Goal: Task Accomplishment & Management: Manage account settings

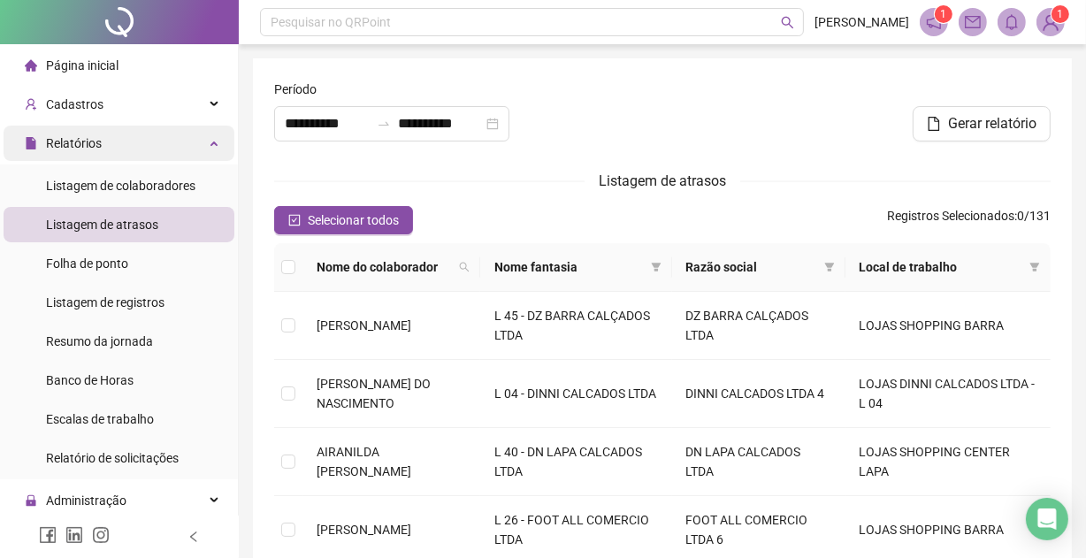
click at [93, 136] on span "Relatórios" at bounding box center [74, 143] width 56 height 14
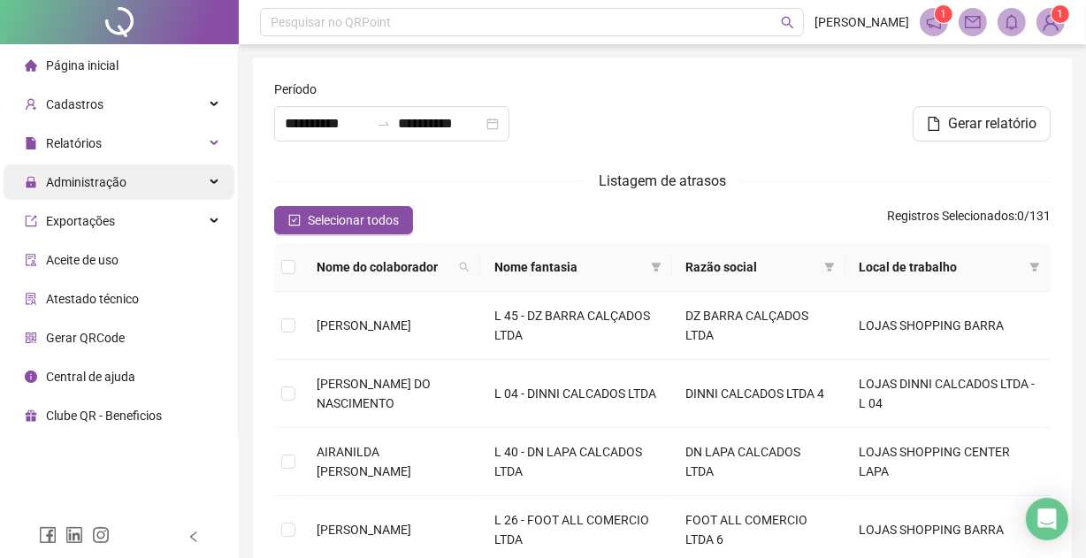
click at [102, 177] on span "Administração" at bounding box center [86, 182] width 81 height 14
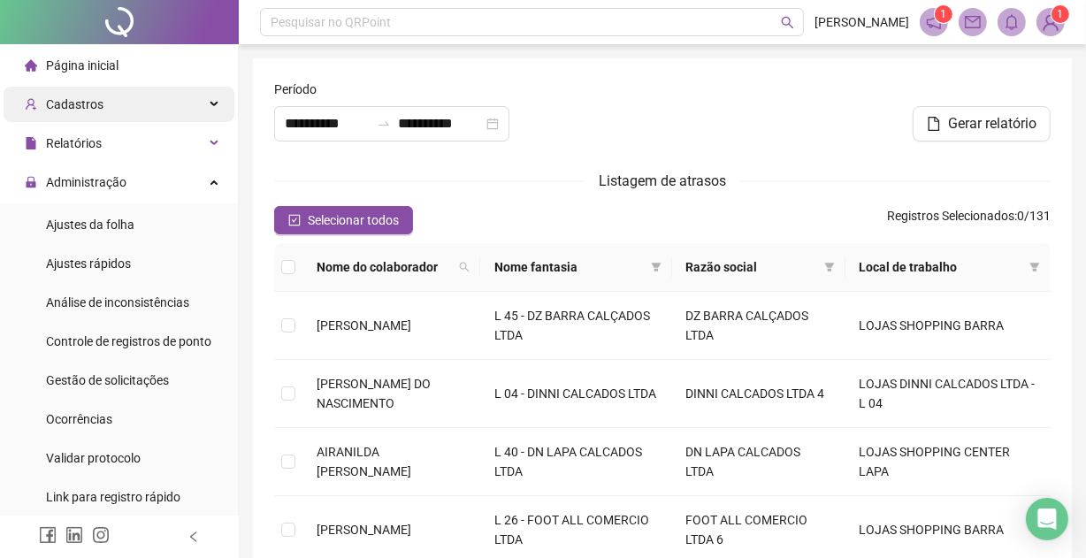
click at [108, 100] on div "Cadastros" at bounding box center [119, 104] width 231 height 35
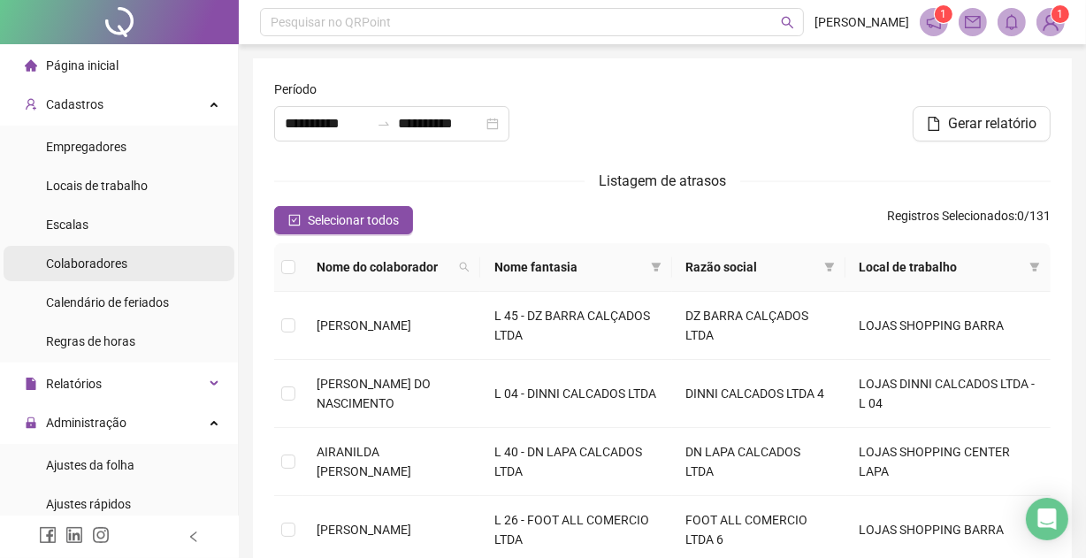
click at [98, 261] on span "Colaboradores" at bounding box center [86, 264] width 81 height 14
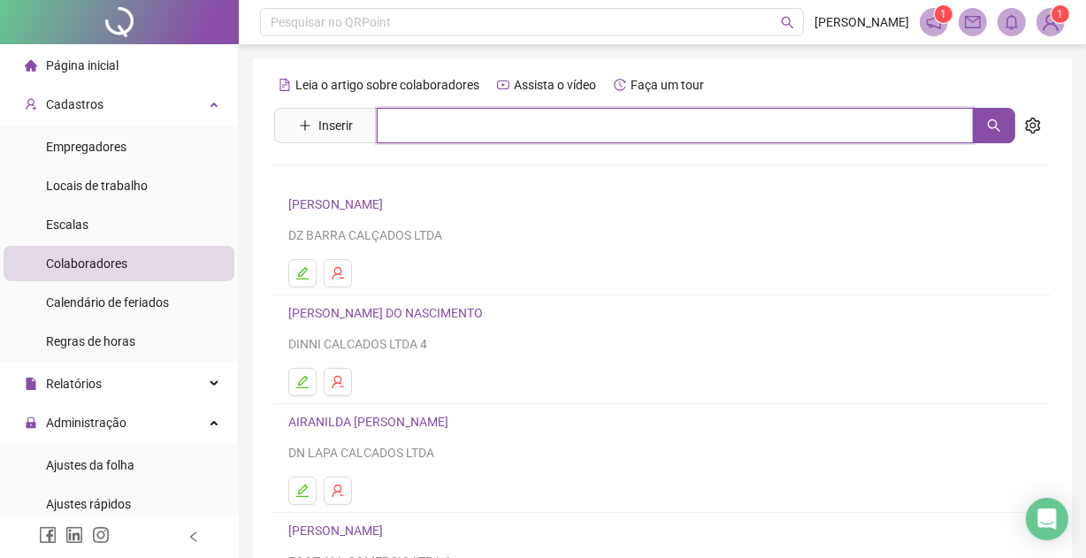
click at [426, 128] on input "text" at bounding box center [675, 125] width 597 height 35
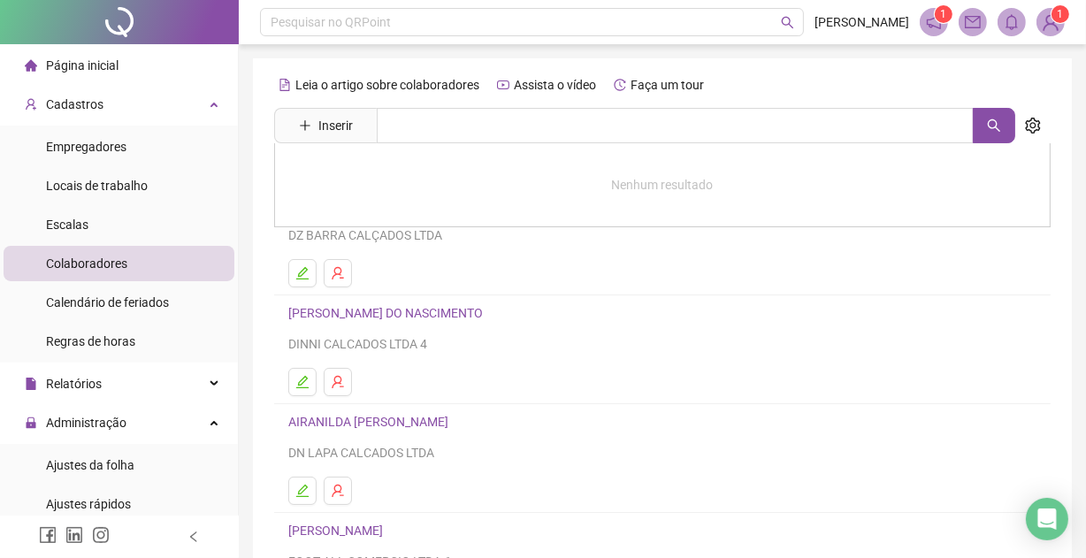
click at [829, 342] on div "DINNI CALCADOS LTDA 4" at bounding box center [662, 343] width 748 height 19
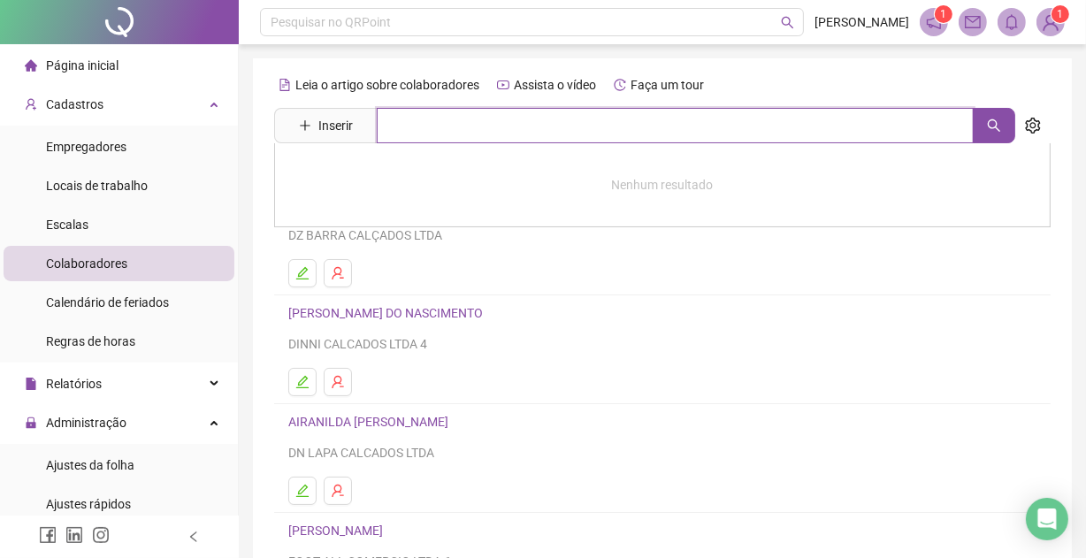
click at [463, 134] on input "text" at bounding box center [675, 125] width 597 height 35
type input "*****"
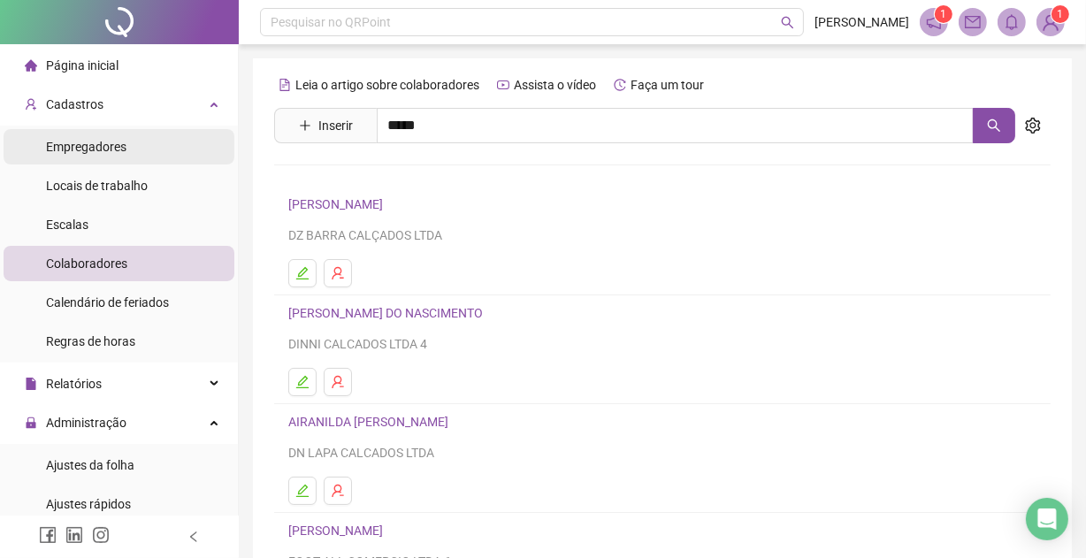
click at [114, 145] on span "Empregadores" at bounding box center [86, 147] width 81 height 14
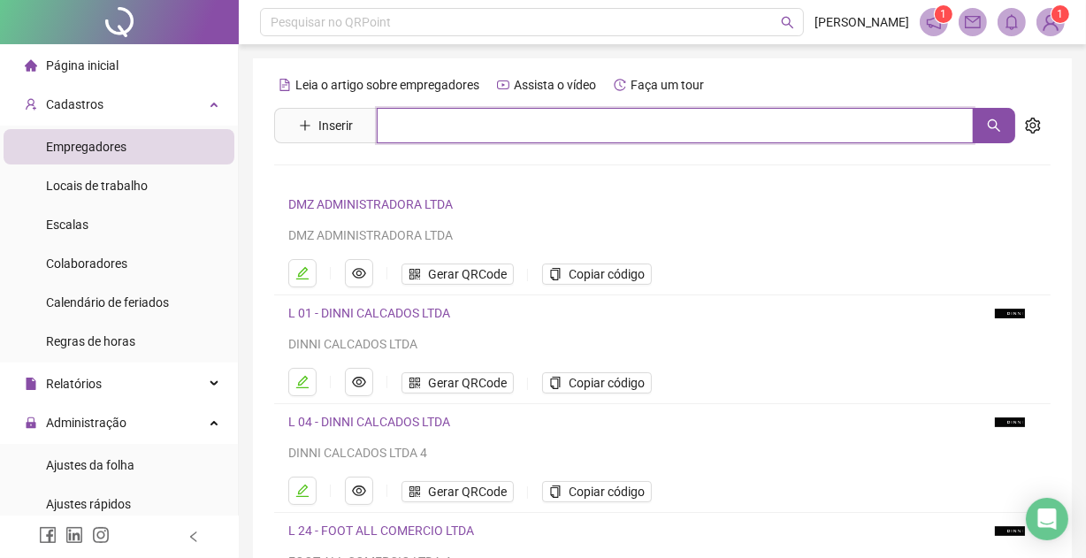
click at [457, 119] on input "text" at bounding box center [675, 125] width 597 height 35
type input "***"
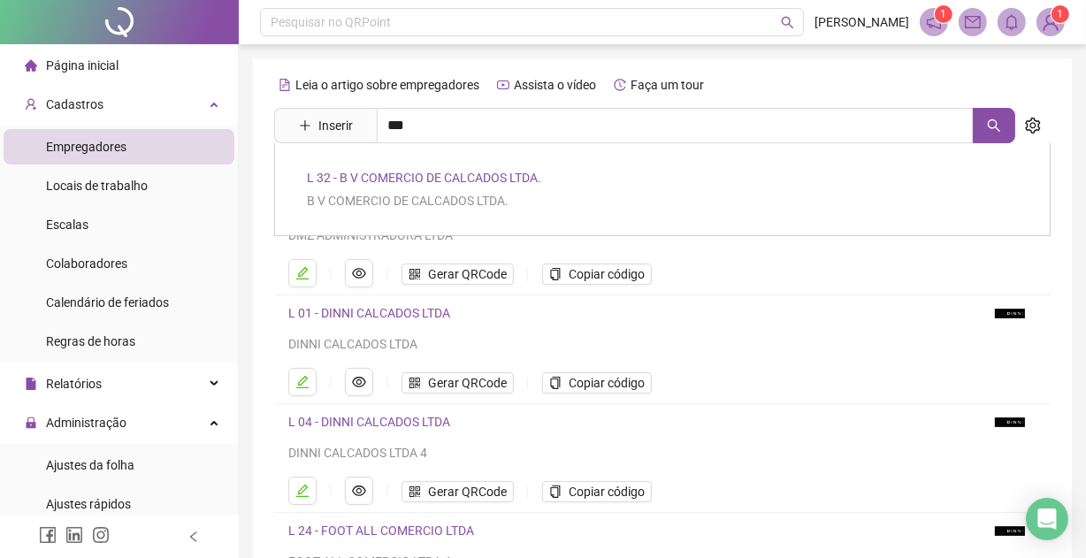
click at [418, 177] on link "L 32 - B V COMERCIO DE CALCADOS LTDA." at bounding box center [424, 178] width 234 height 14
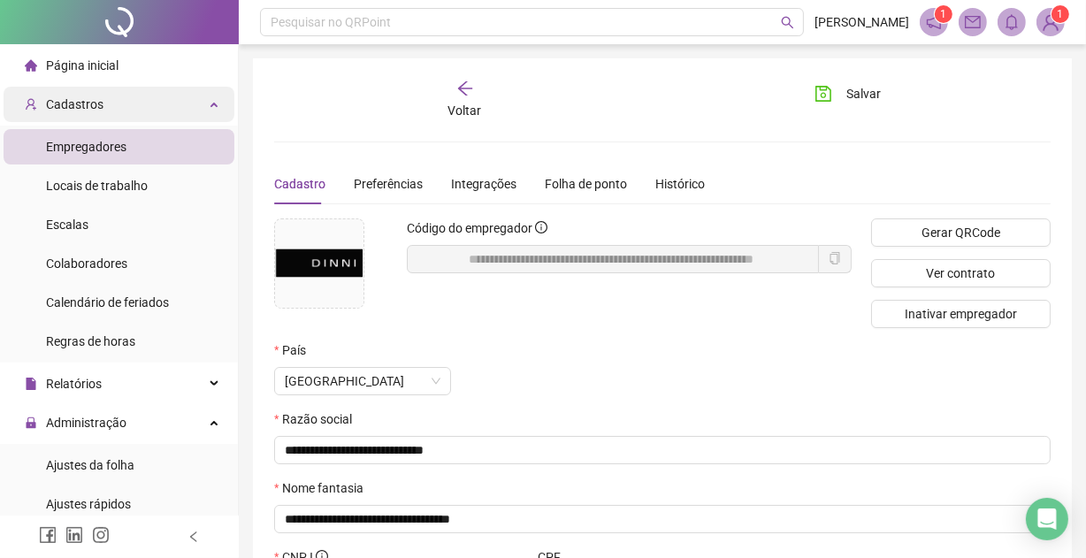
click at [85, 98] on span "Cadastros" at bounding box center [75, 104] width 58 height 14
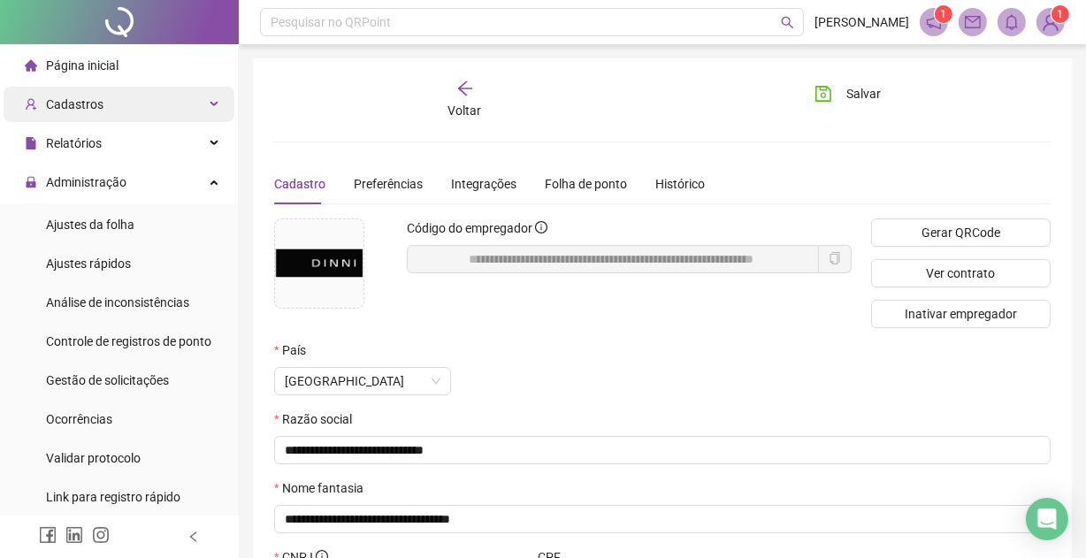
click at [94, 102] on span "Cadastros" at bounding box center [75, 104] width 58 height 14
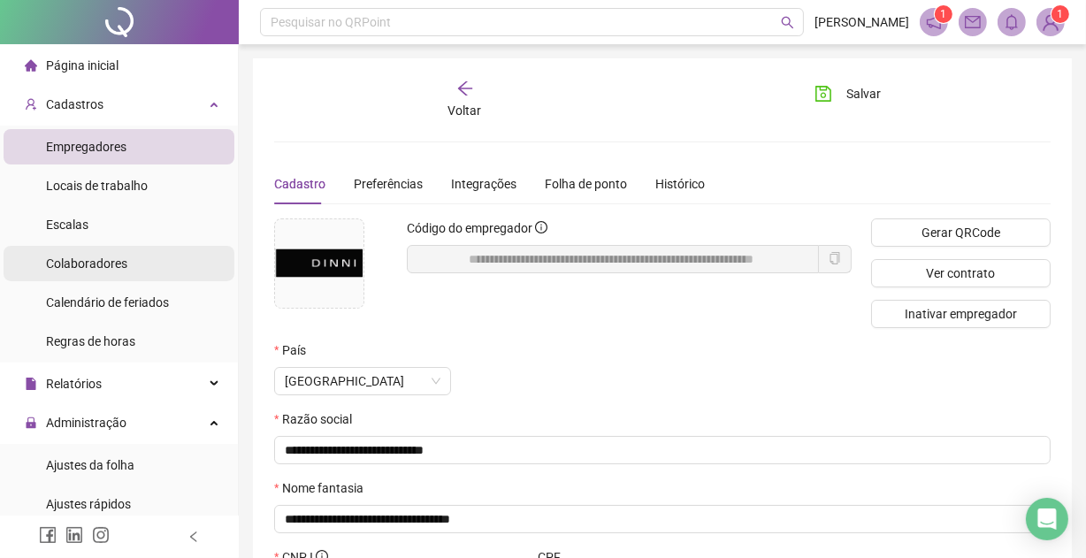
click at [81, 250] on div "Colaboradores" at bounding box center [86, 263] width 81 height 35
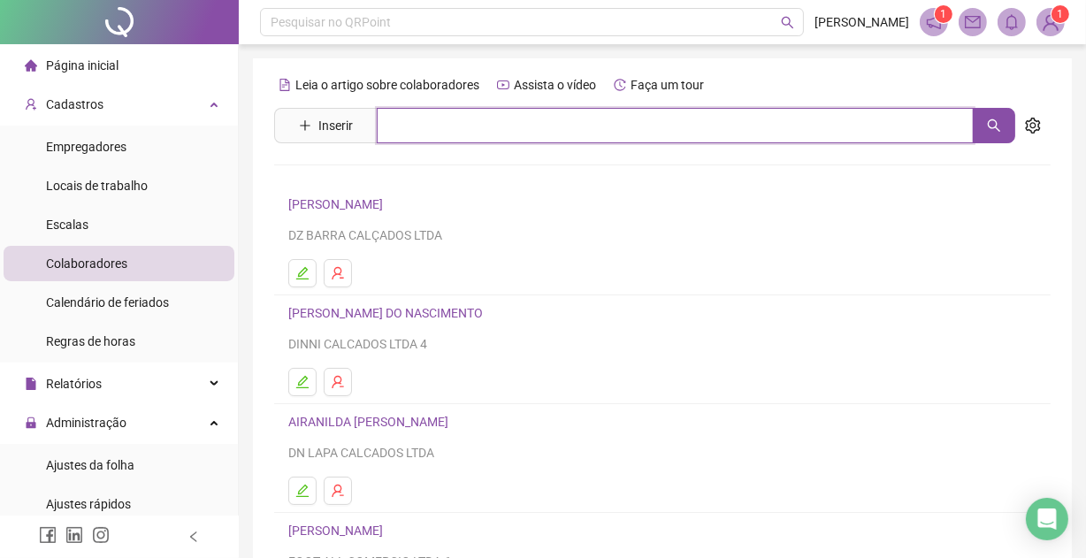
click at [427, 122] on input "text" at bounding box center [675, 125] width 597 height 35
type input "*****"
click at [986, 119] on button "button" at bounding box center [994, 125] width 42 height 35
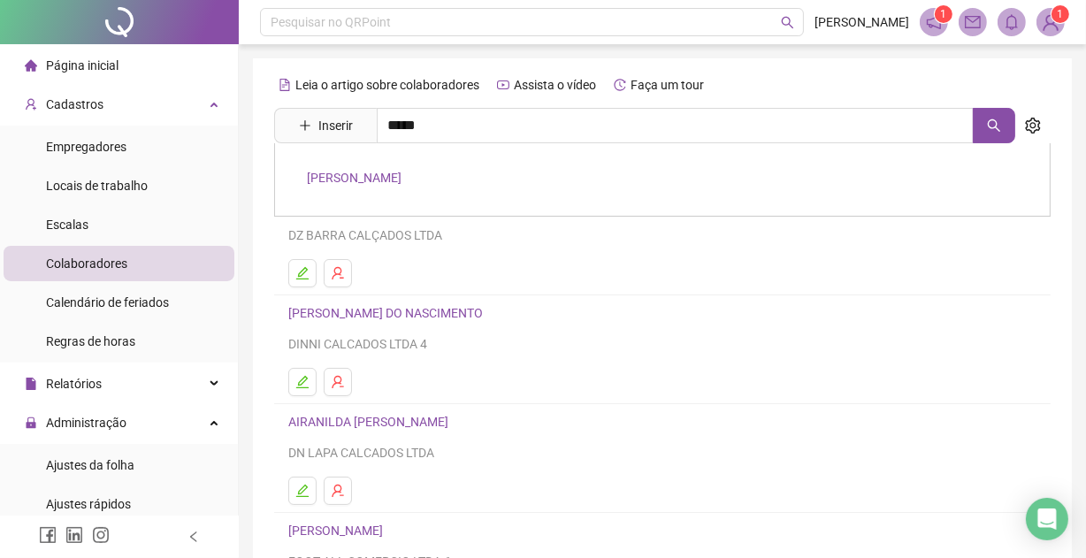
click at [400, 173] on link "[PERSON_NAME]" at bounding box center [354, 178] width 95 height 14
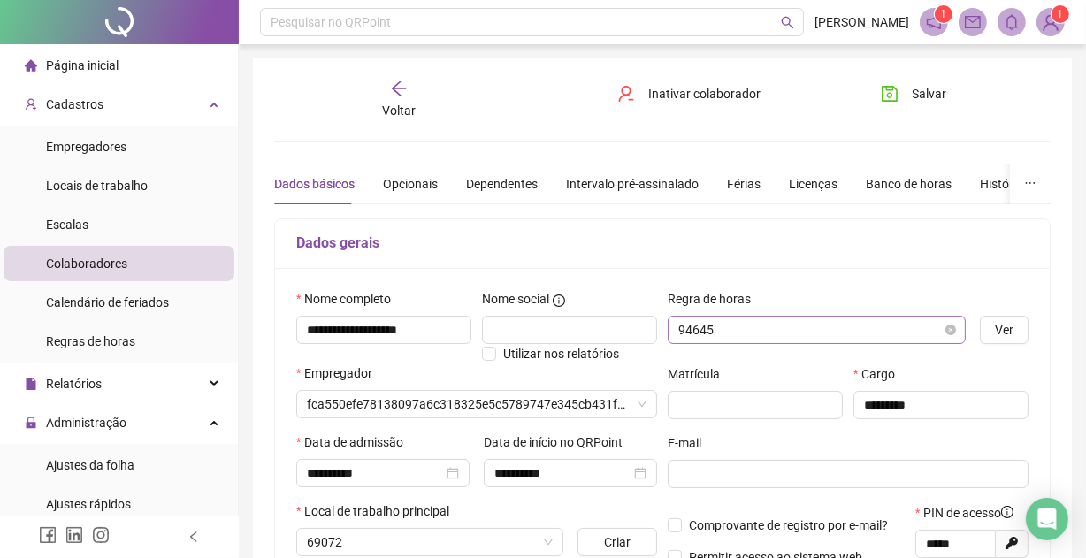
type input "**********"
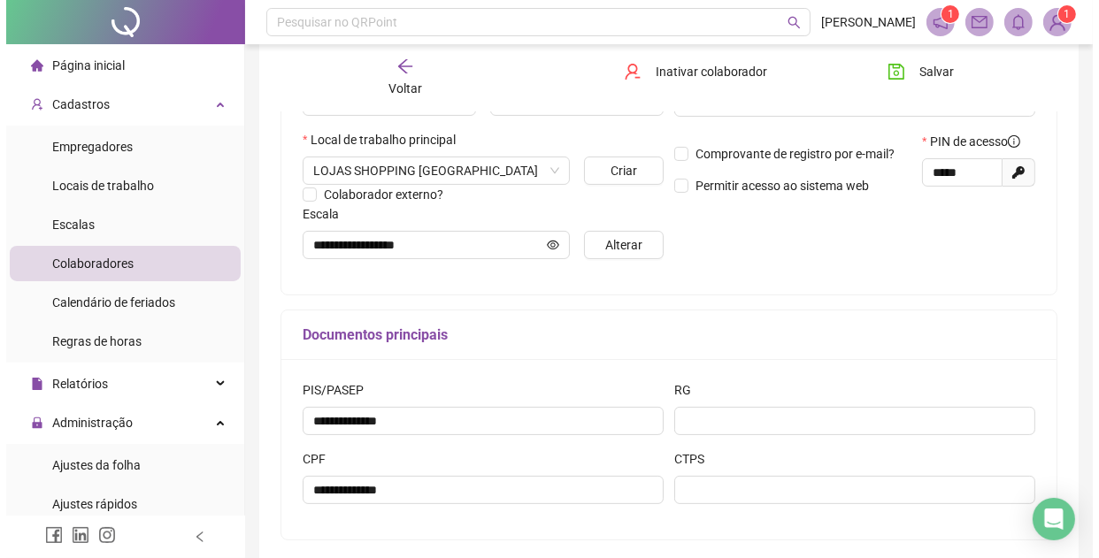
scroll to position [290, 0]
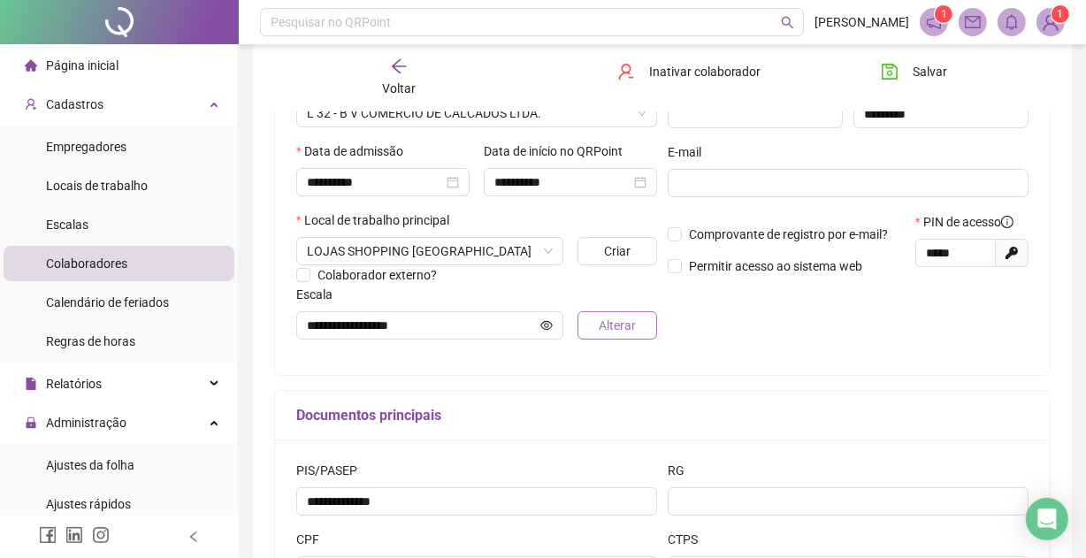
click at [621, 323] on span "Alterar" at bounding box center [617, 325] width 37 height 19
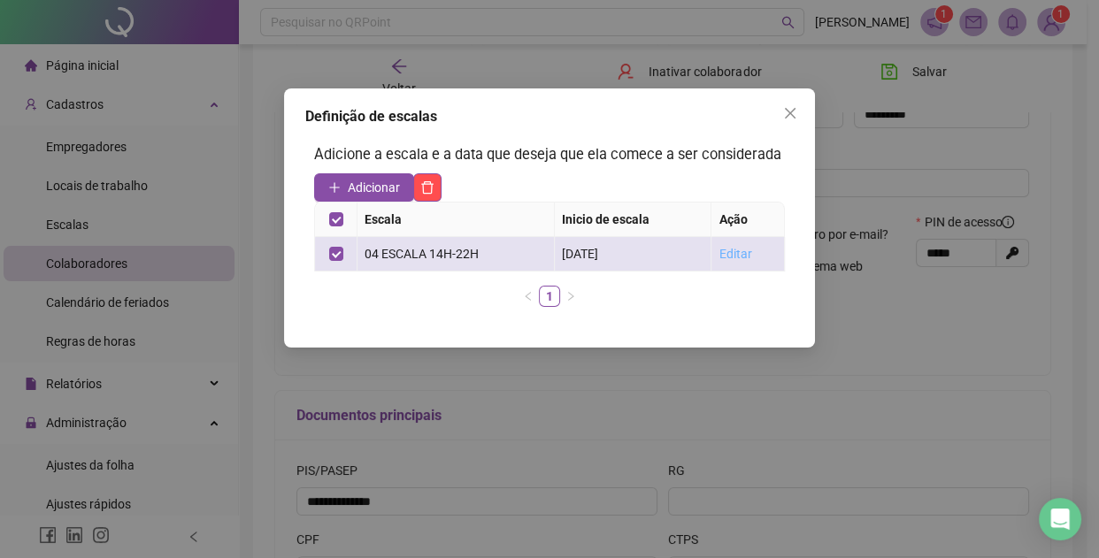
click at [731, 261] on link "Editar" at bounding box center [734, 254] width 33 height 14
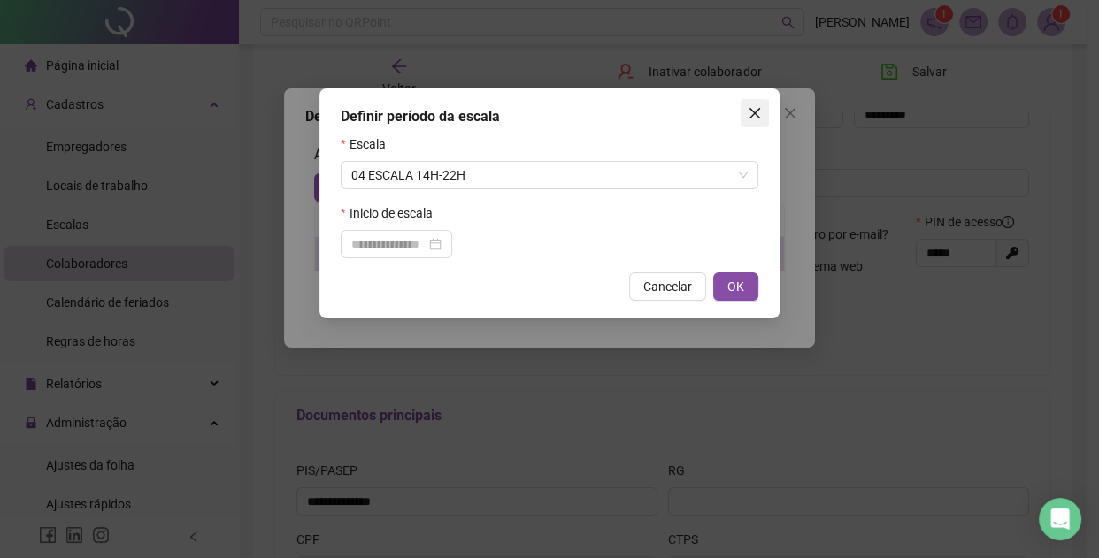
click at [751, 113] on icon "close" at bounding box center [755, 113] width 14 height 14
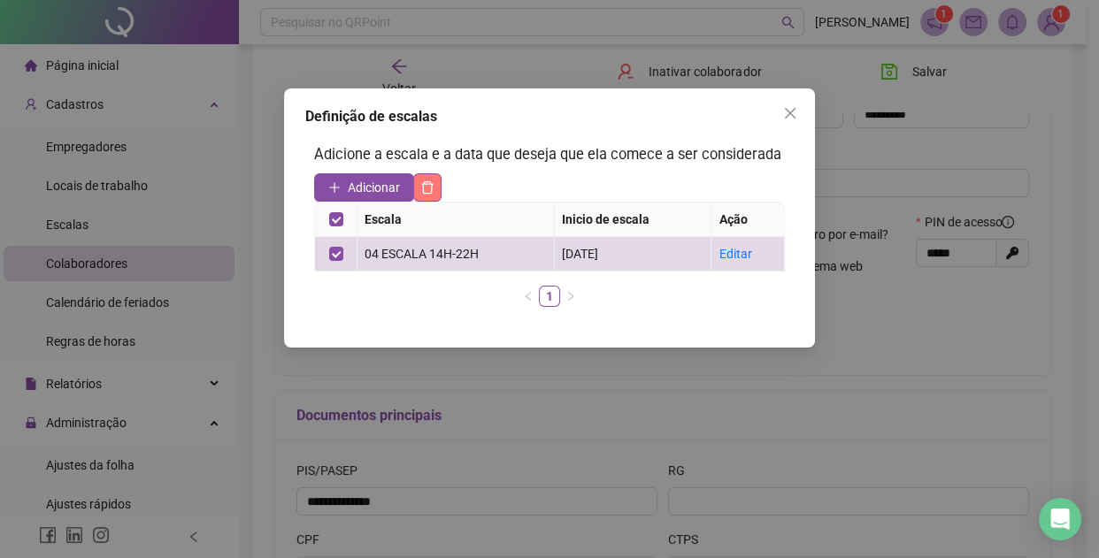
click at [434, 202] on button "button" at bounding box center [427, 187] width 28 height 28
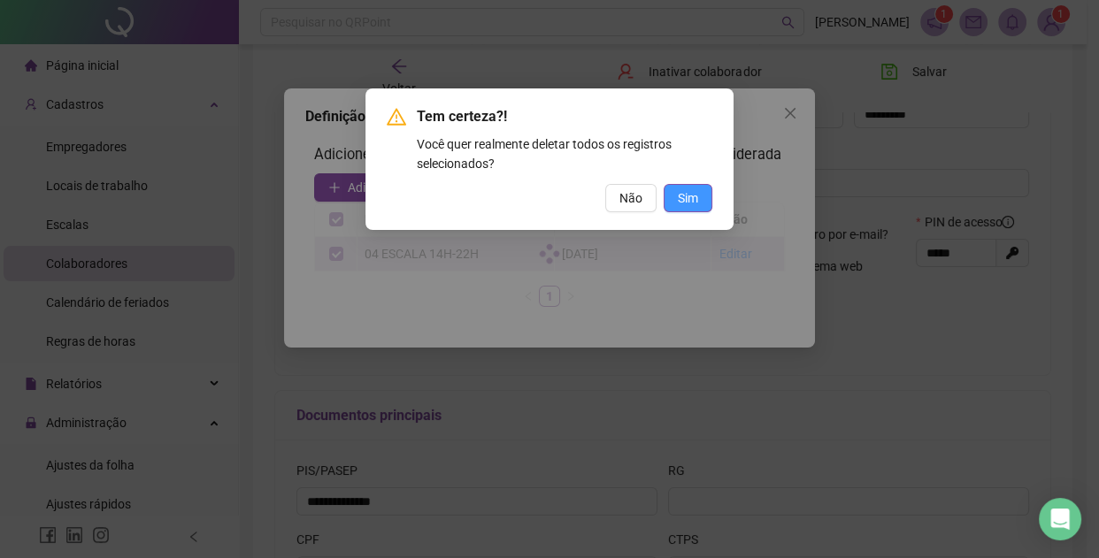
click at [690, 197] on span "Sim" at bounding box center [688, 197] width 20 height 19
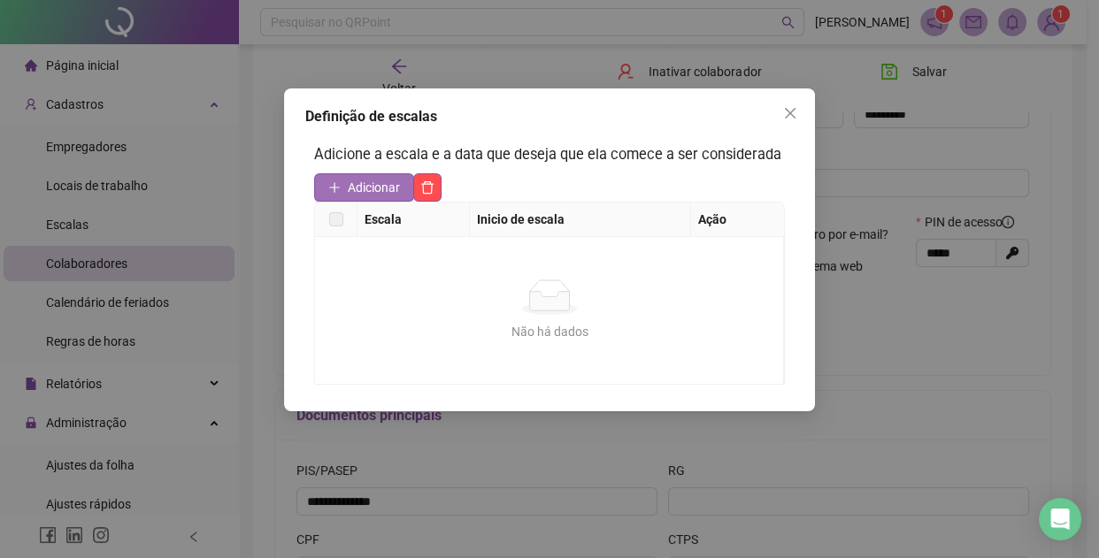
click at [361, 197] on span "Adicionar" at bounding box center [374, 187] width 52 height 19
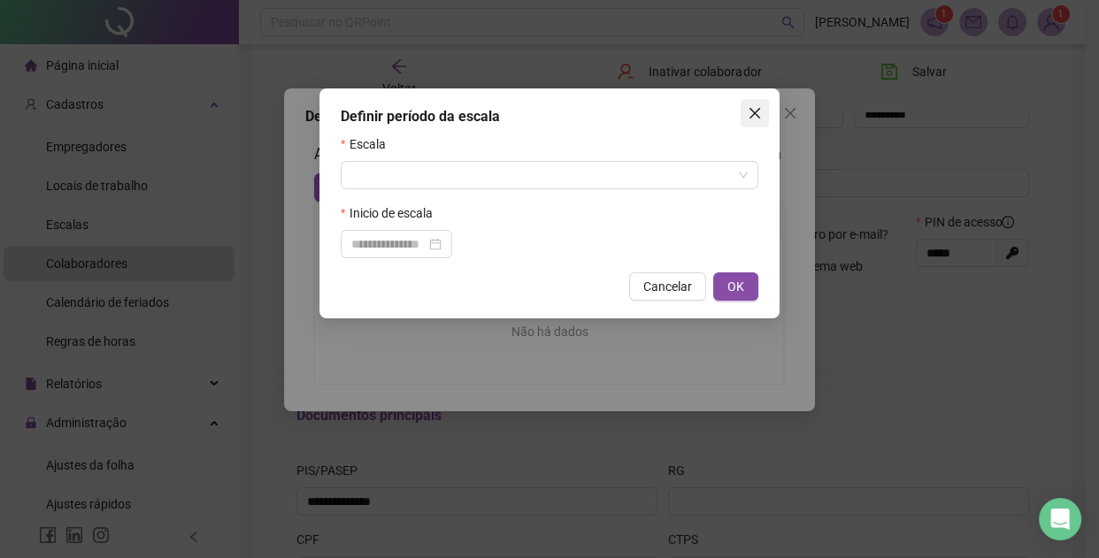
click at [750, 102] on button "Close" at bounding box center [755, 113] width 28 height 28
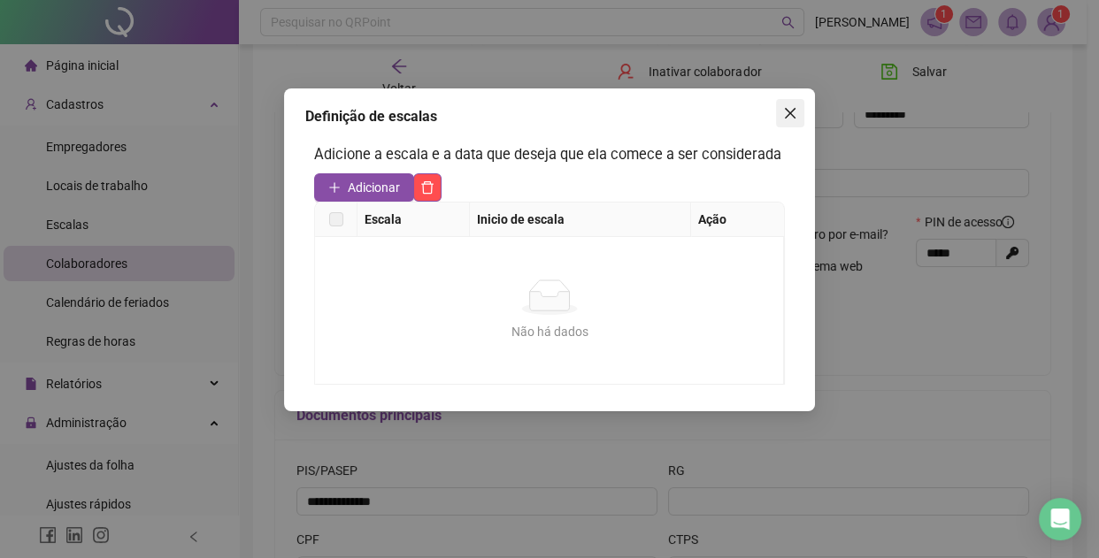
click at [794, 103] on button "Close" at bounding box center [790, 113] width 28 height 28
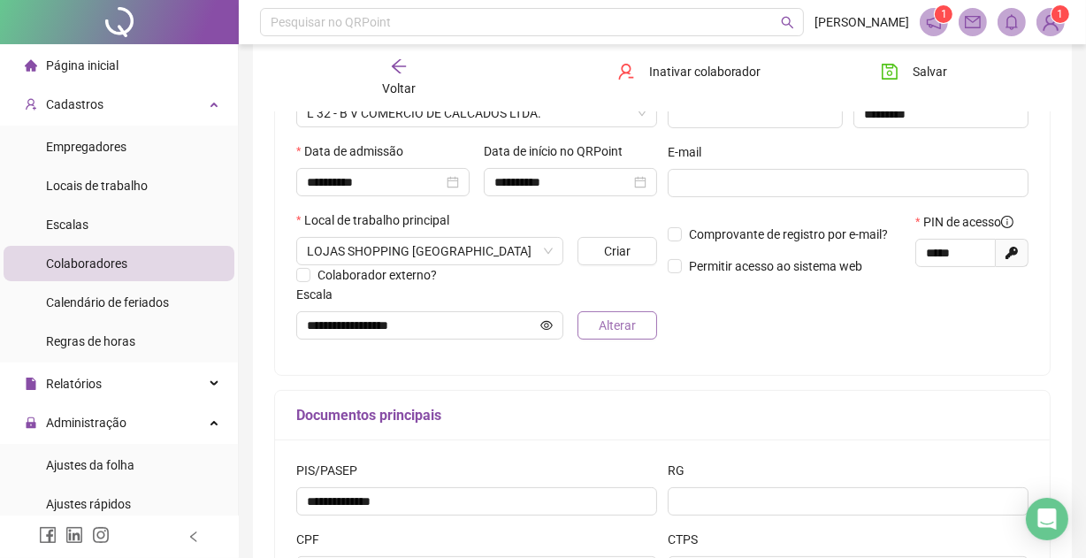
click at [617, 319] on span "Alterar" at bounding box center [617, 325] width 37 height 19
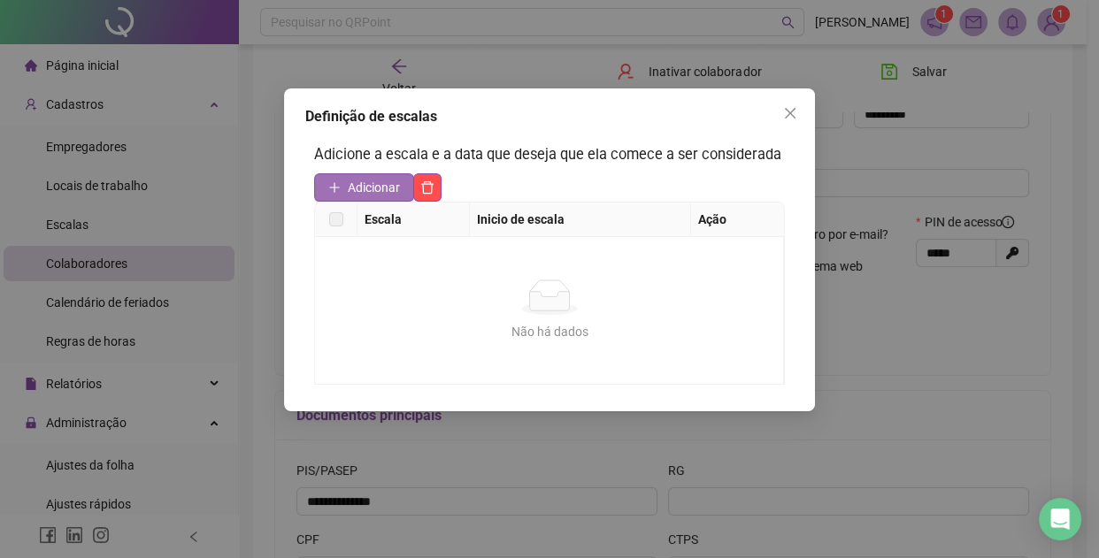
click at [393, 197] on span "Adicionar" at bounding box center [374, 187] width 52 height 19
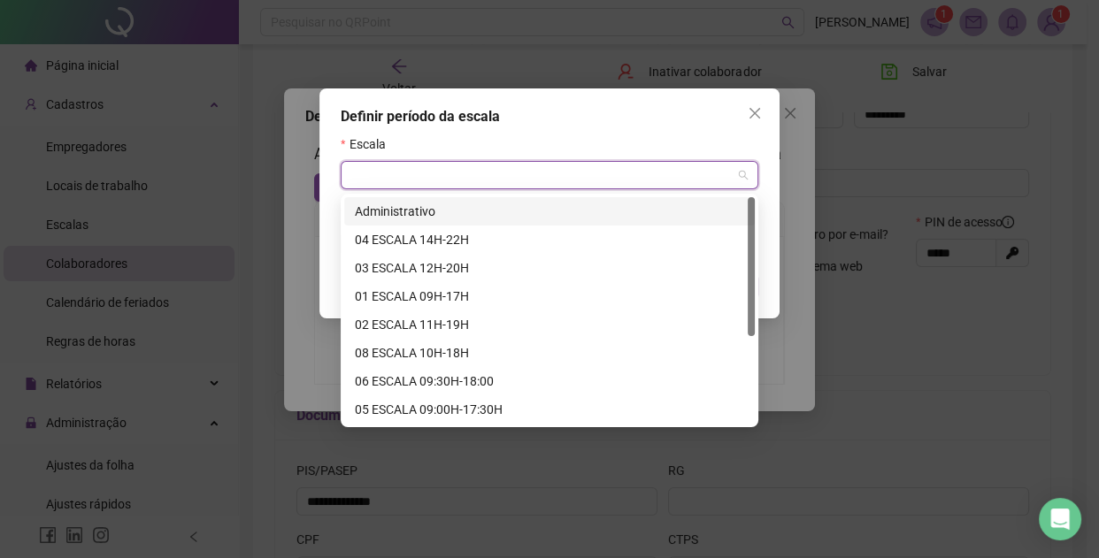
click at [411, 170] on input "search" at bounding box center [541, 175] width 380 height 27
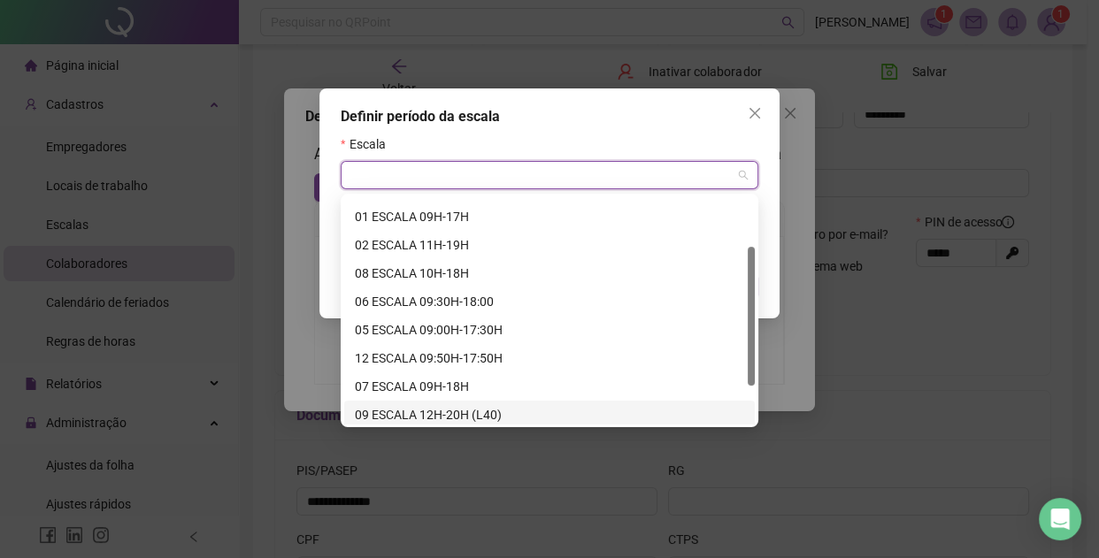
click at [752, 409] on div at bounding box center [751, 310] width 7 height 226
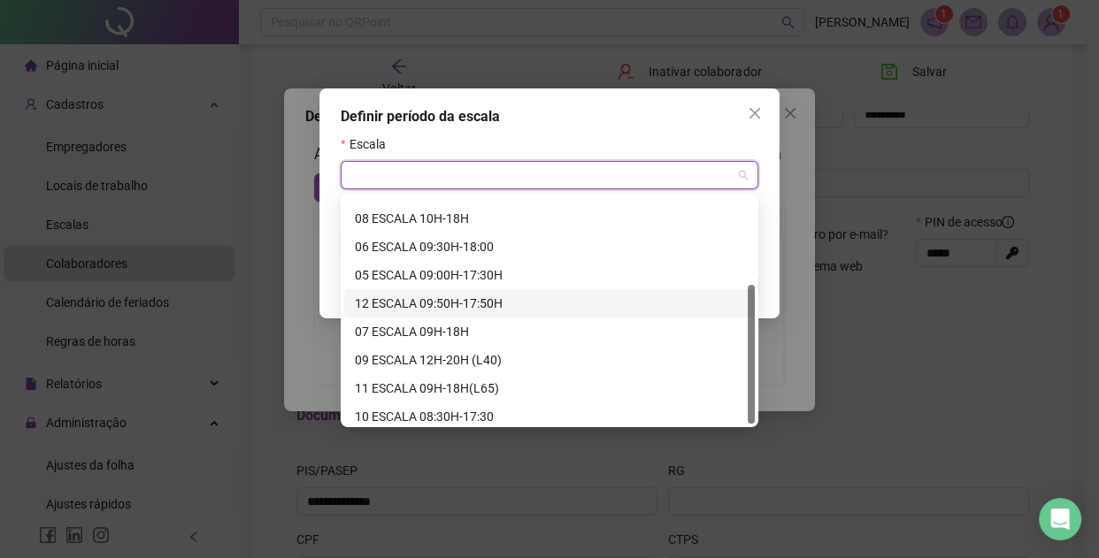
scroll to position [142, 0]
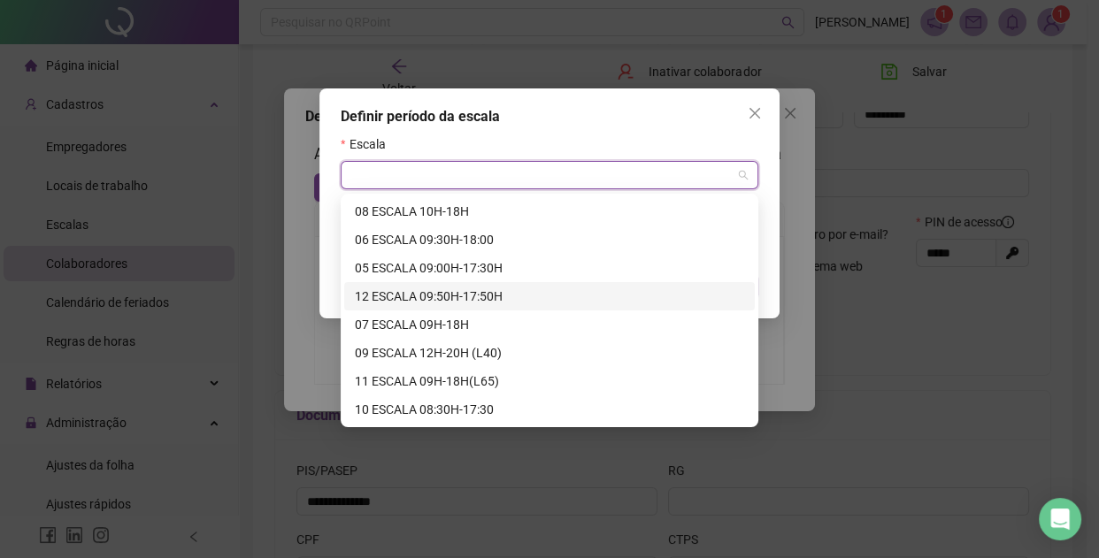
drag, startPoint x: 751, startPoint y: 367, endPoint x: 751, endPoint y: 417, distance: 49.5
click at [751, 417] on div "02 ESCALA 11H-19H 08 ESCALA 10H-18H 06 ESCALA 09:30H-18:00 05 ESCALA 09:00H-17:…" at bounding box center [549, 310] width 411 height 226
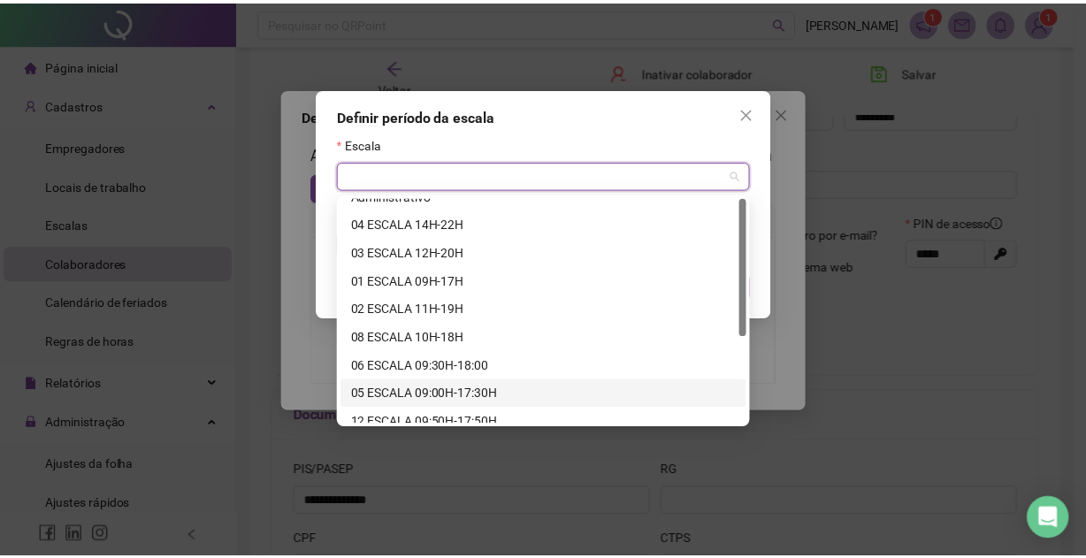
scroll to position [0, 0]
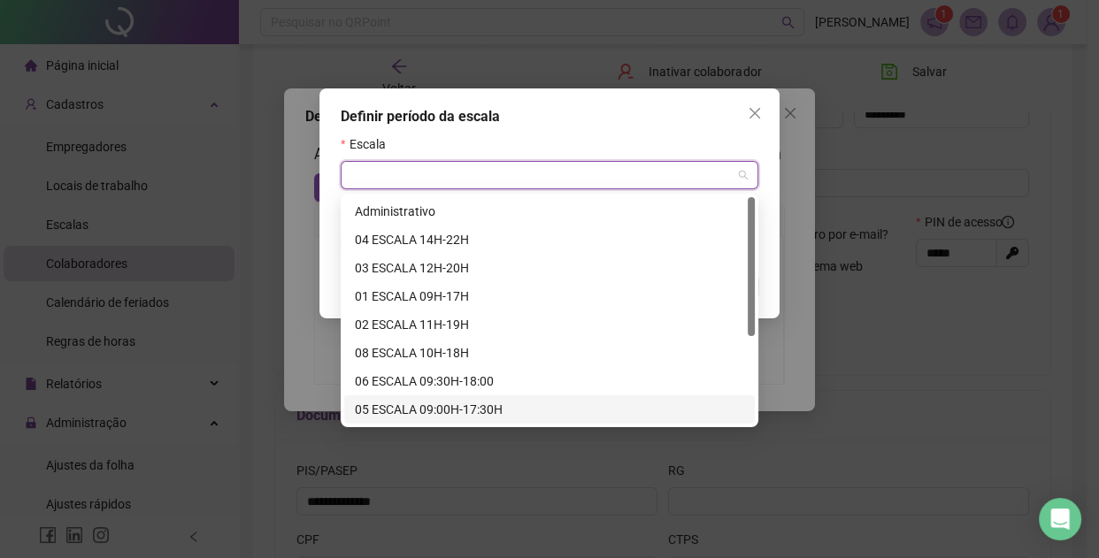
drag, startPoint x: 752, startPoint y: 297, endPoint x: 789, endPoint y: 177, distance: 125.9
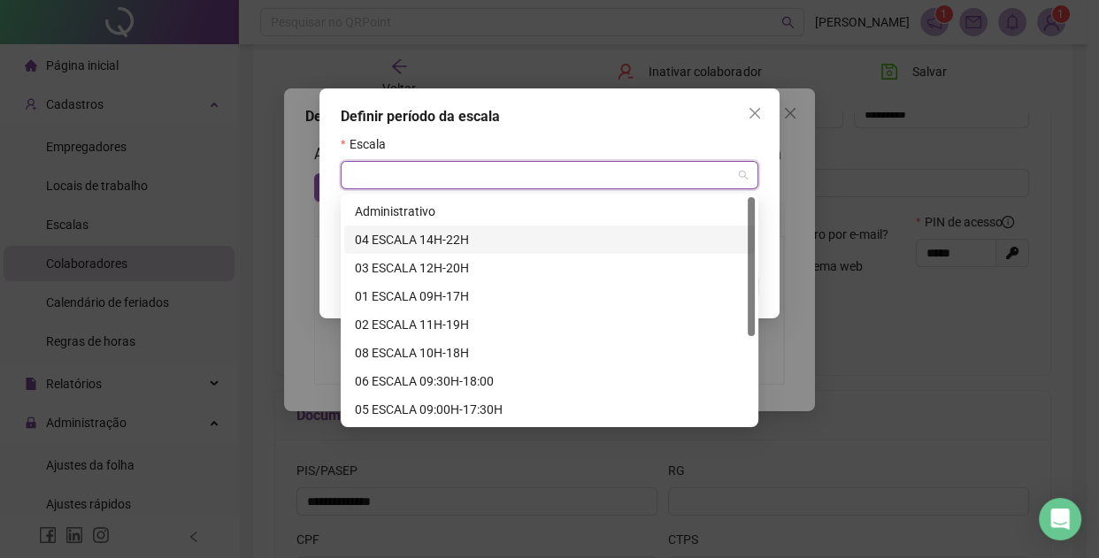
click at [418, 233] on div "04 ESCALA 14H-22H" at bounding box center [549, 239] width 389 height 19
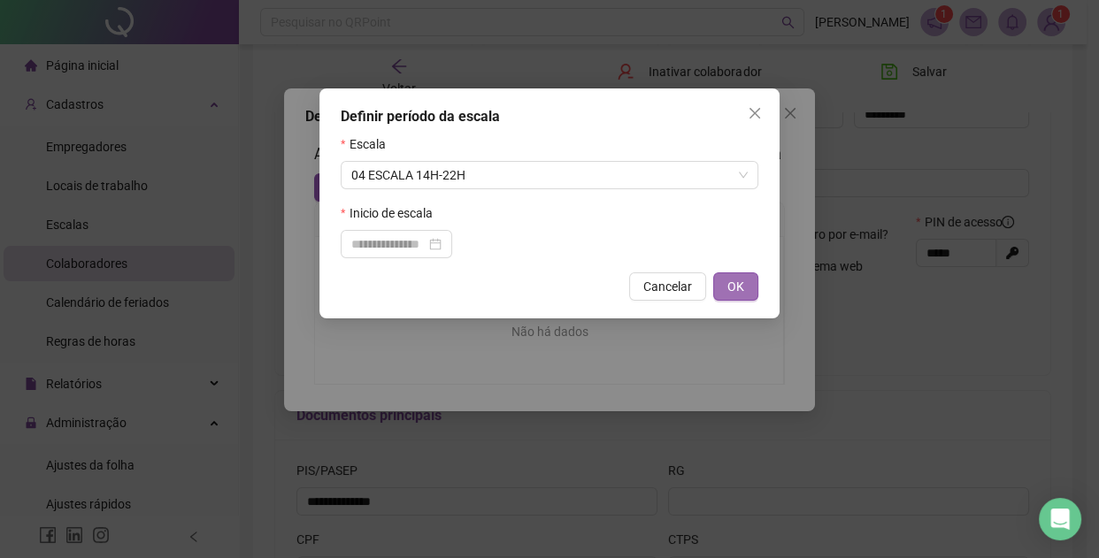
click at [733, 288] on span "OK" at bounding box center [735, 286] width 17 height 19
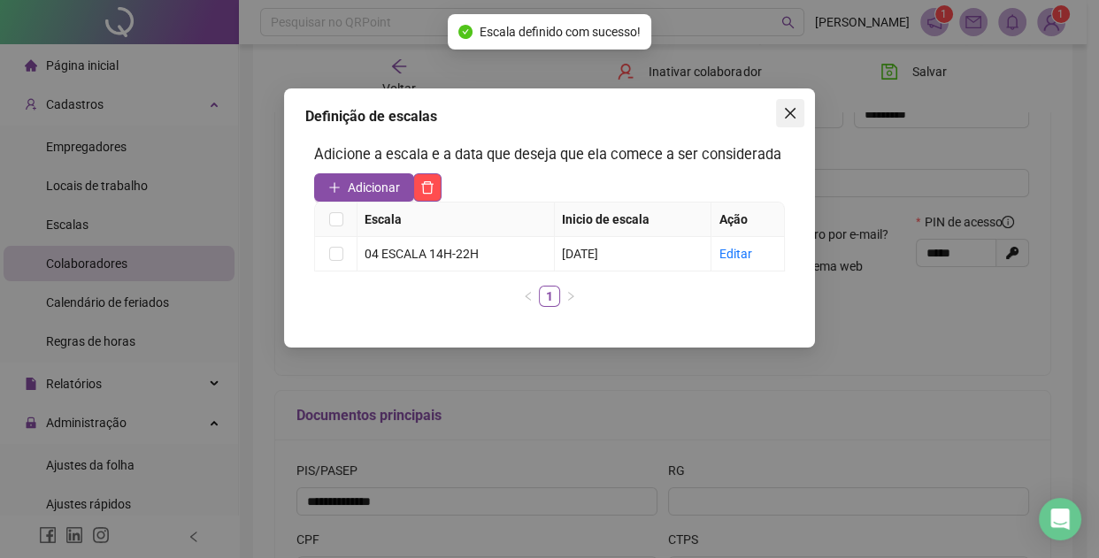
click at [787, 114] on icon "close" at bounding box center [790, 113] width 14 height 14
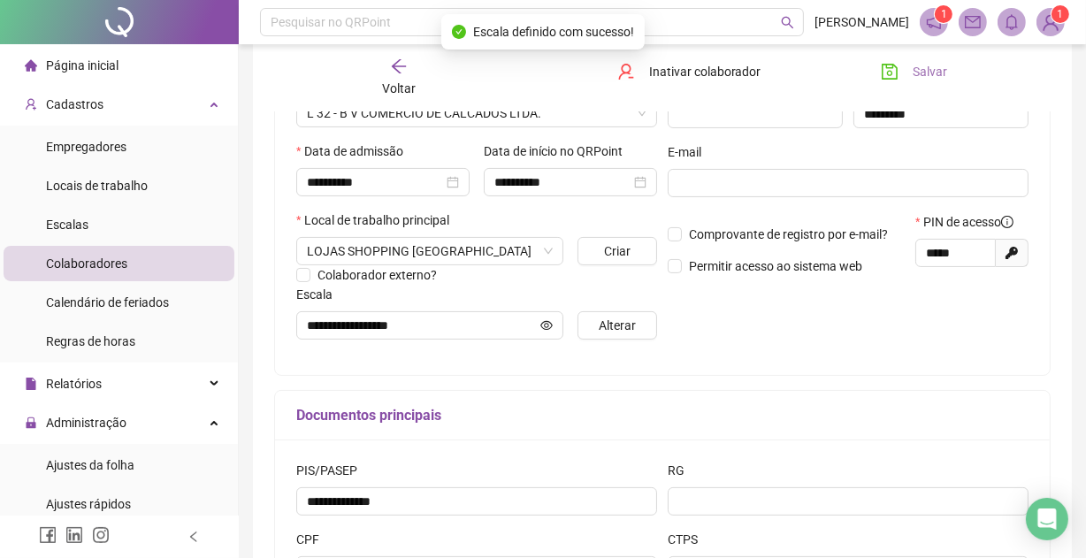
click at [930, 65] on span "Salvar" at bounding box center [930, 71] width 35 height 19
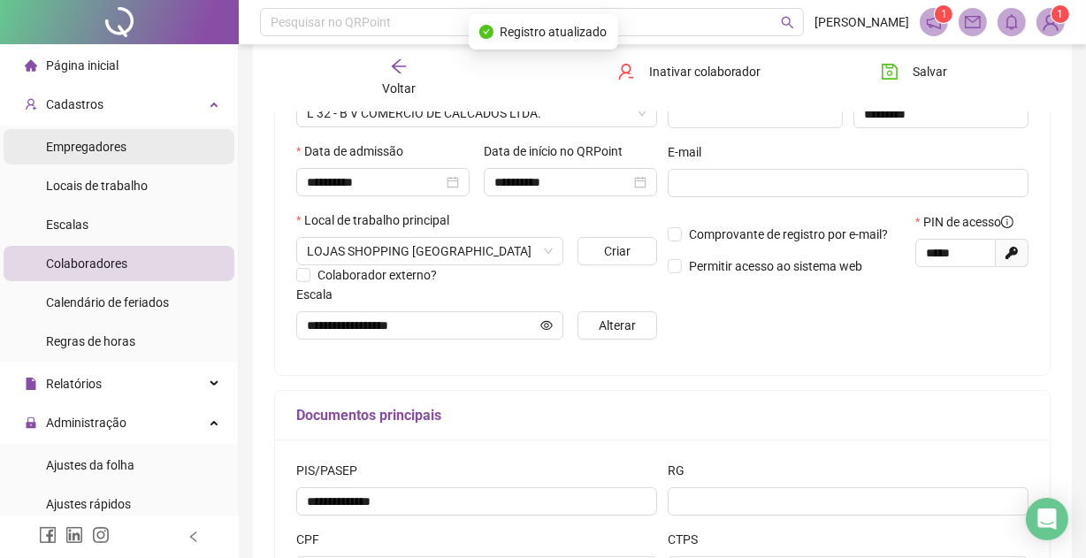
click at [116, 140] on span "Empregadores" at bounding box center [86, 147] width 81 height 14
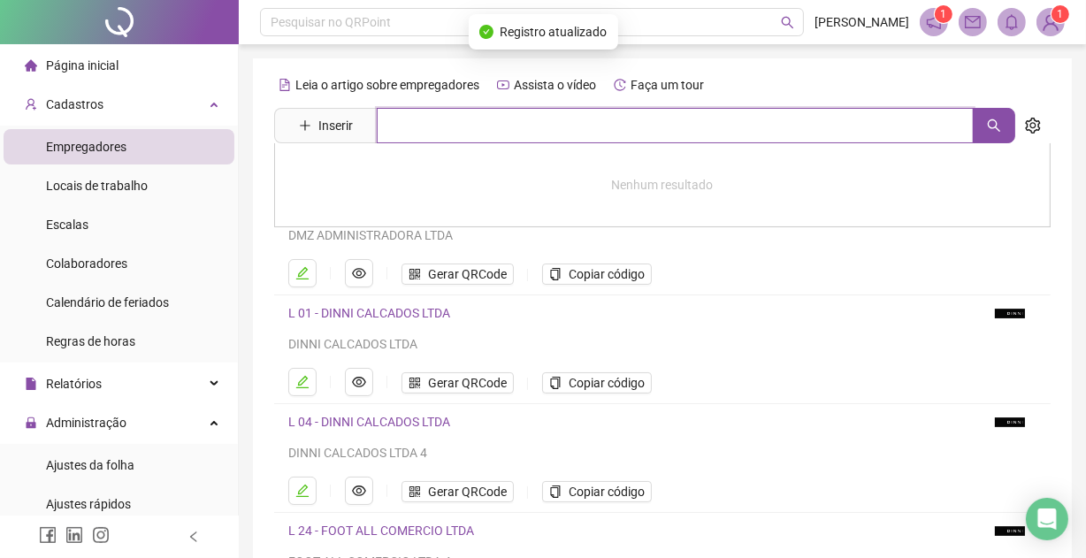
click at [399, 123] on input "text" at bounding box center [675, 125] width 597 height 35
click at [452, 119] on input "***" at bounding box center [675, 125] width 597 height 35
type input "***"
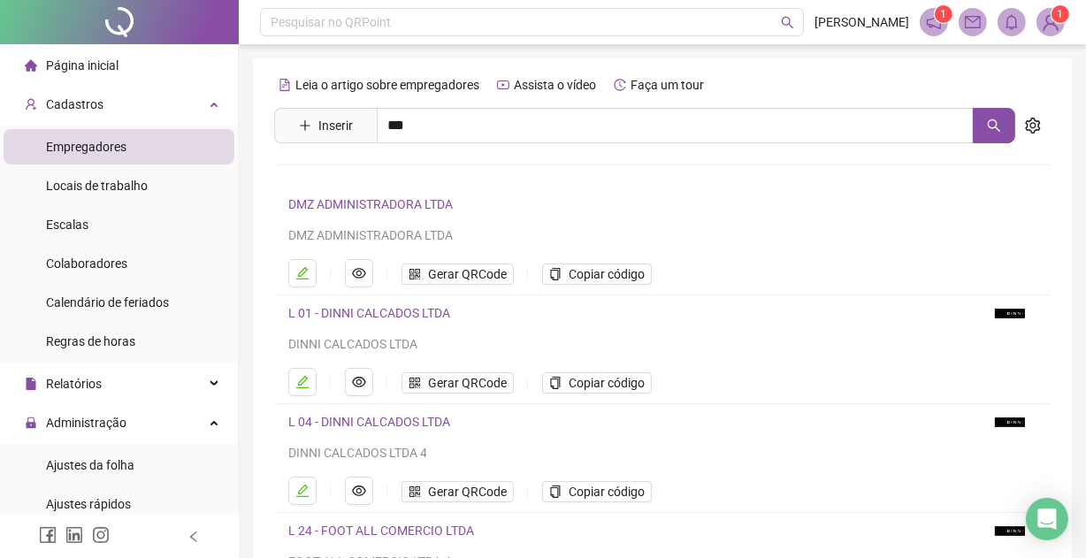
click at [357, 171] on link "L 32 - B V COMERCIO DE CALCADOS LTDA." at bounding box center [424, 178] width 234 height 14
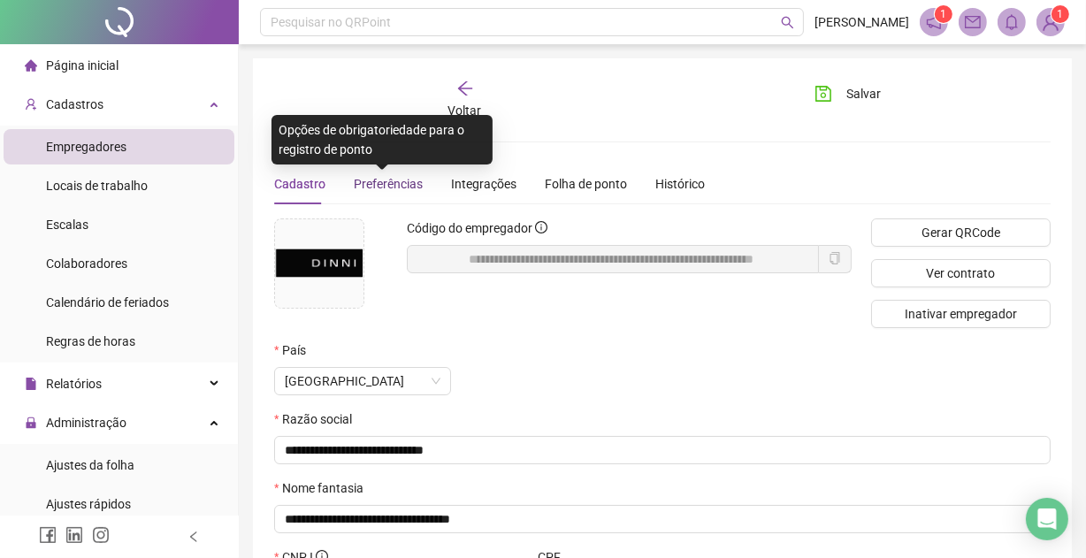
click at [378, 177] on span "Preferências" at bounding box center [388, 184] width 69 height 14
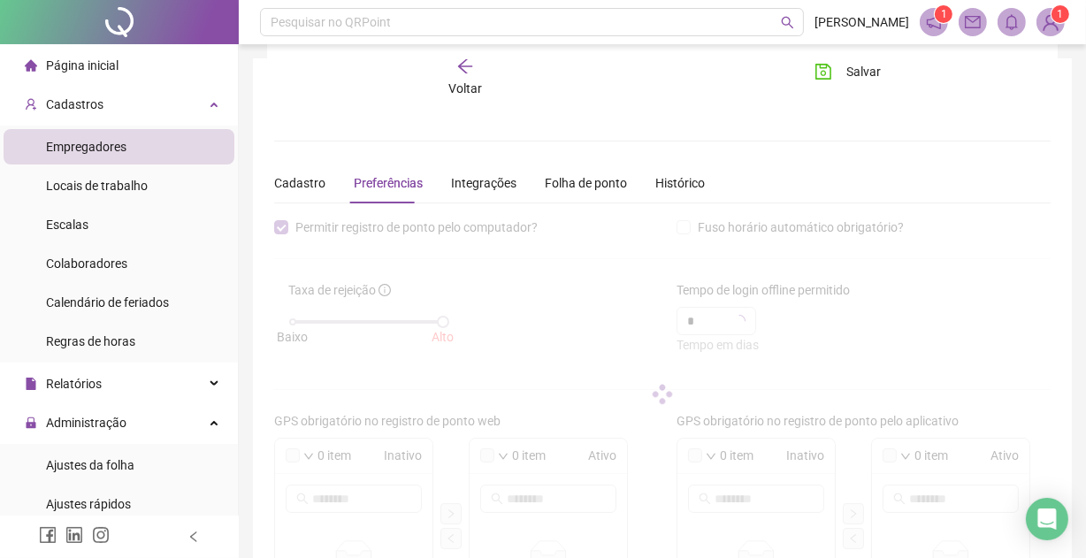
scroll to position [402, 0]
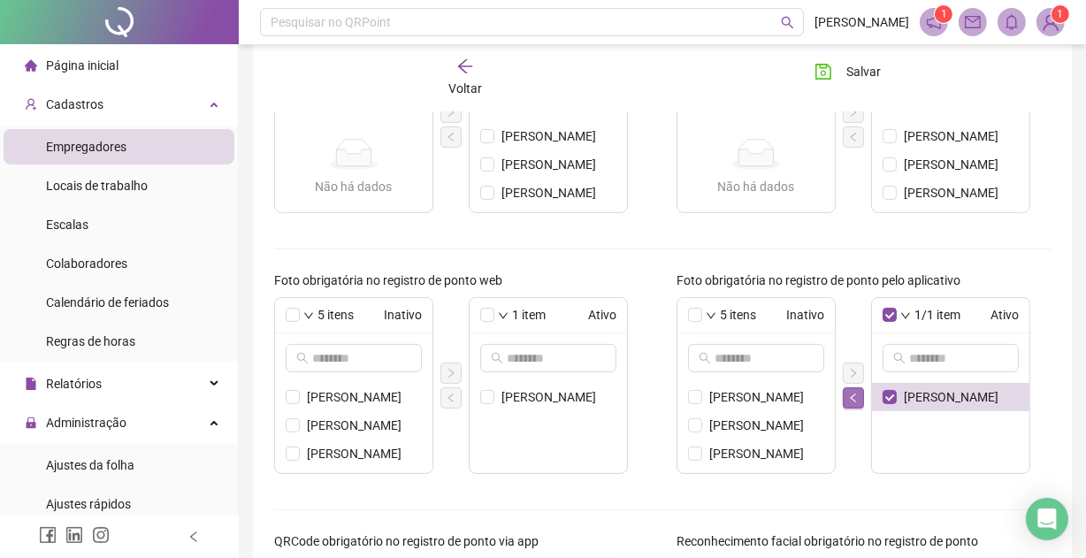
click at [858, 396] on icon "left" at bounding box center [853, 398] width 11 height 11
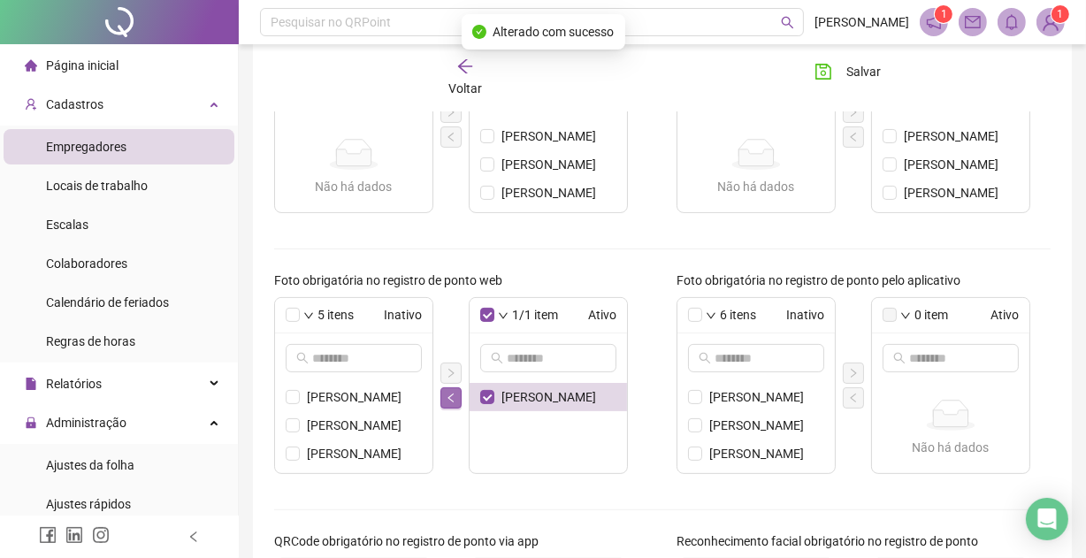
click at [448, 396] on icon "left" at bounding box center [451, 398] width 11 height 11
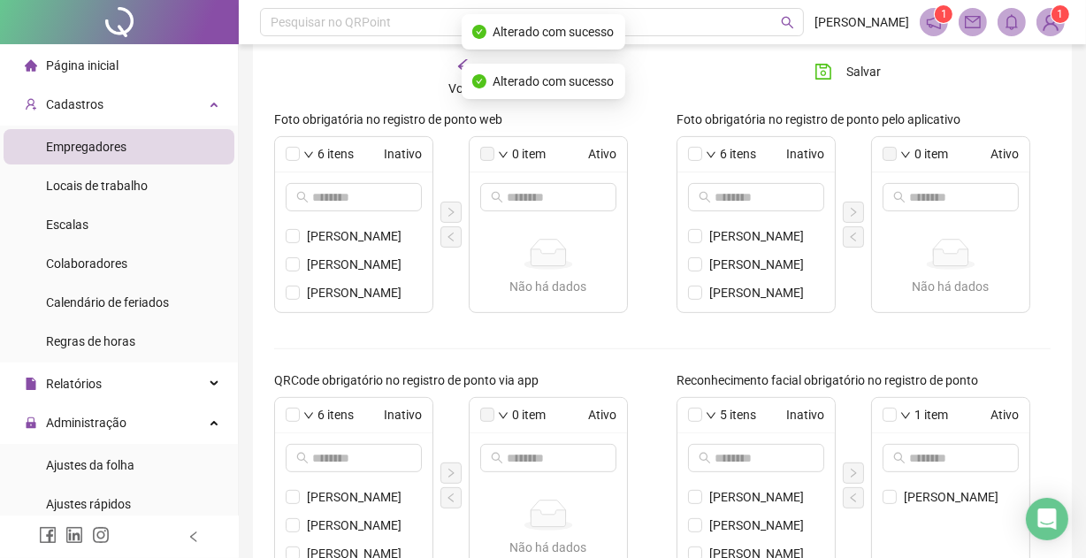
scroll to position [690, 0]
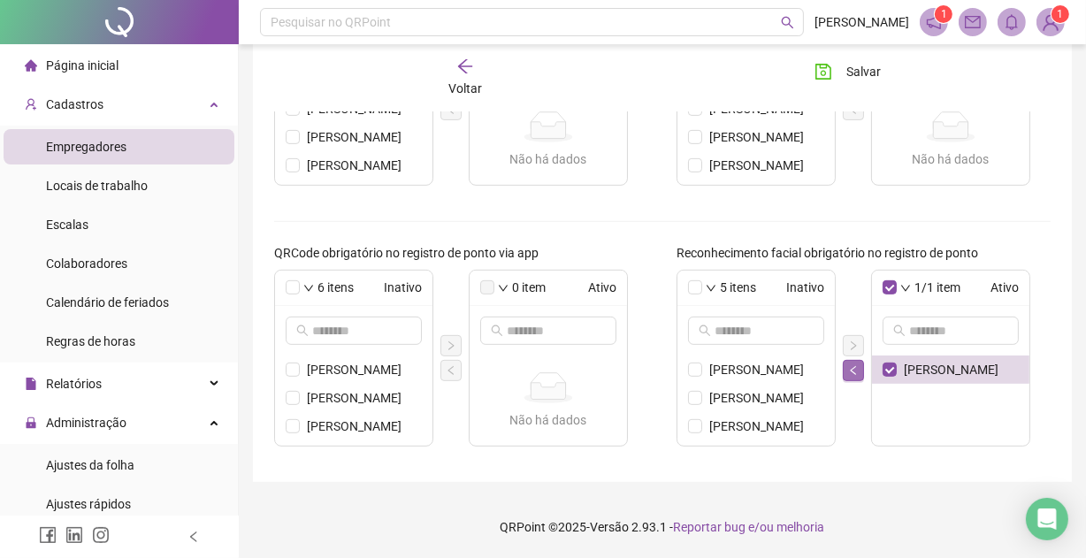
click at [857, 365] on icon "left" at bounding box center [853, 370] width 11 height 11
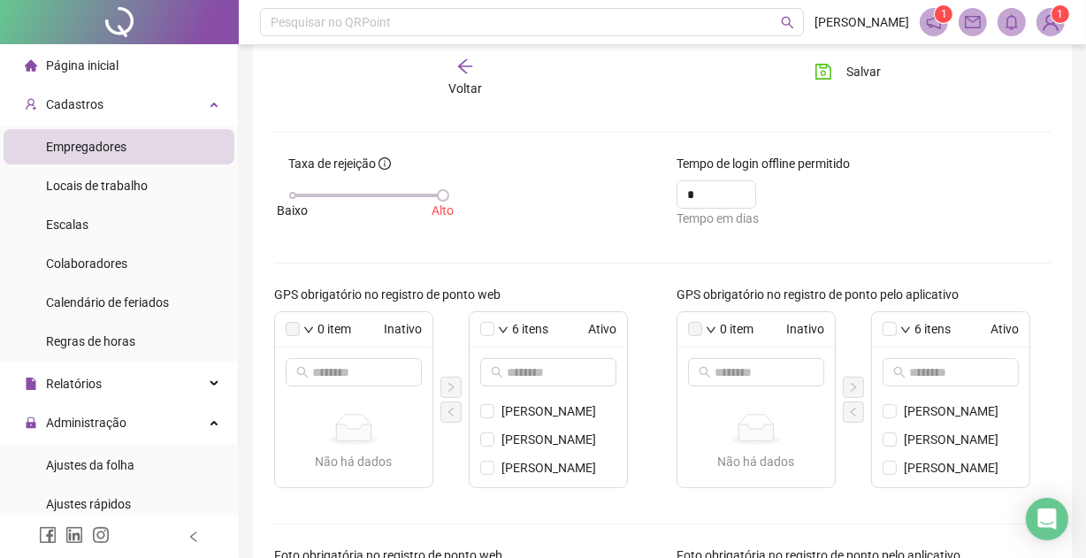
scroll to position [0, 0]
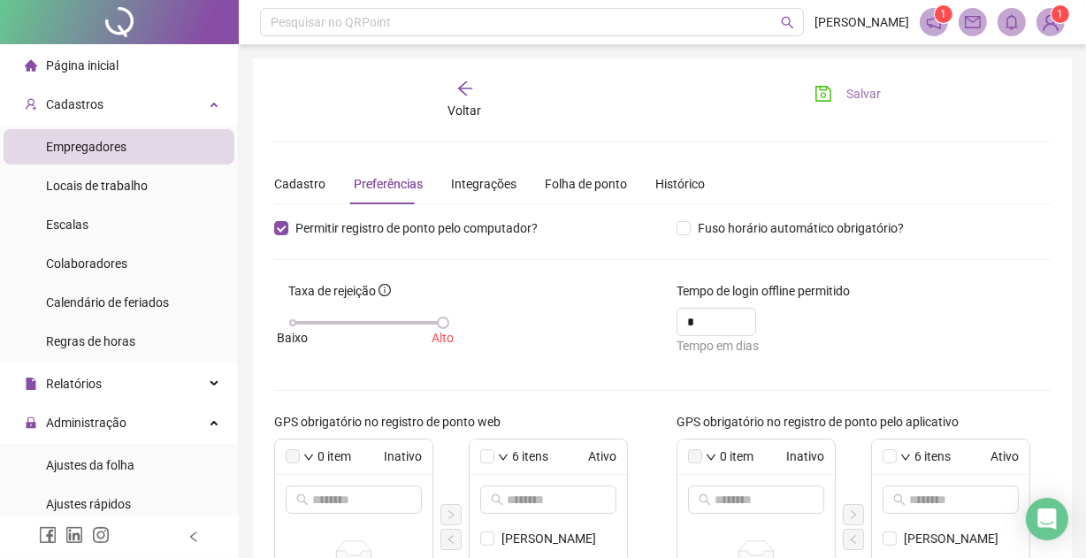
click at [850, 87] on span "Salvar" at bounding box center [864, 93] width 35 height 19
